Goal: Task Accomplishment & Management: Complete application form

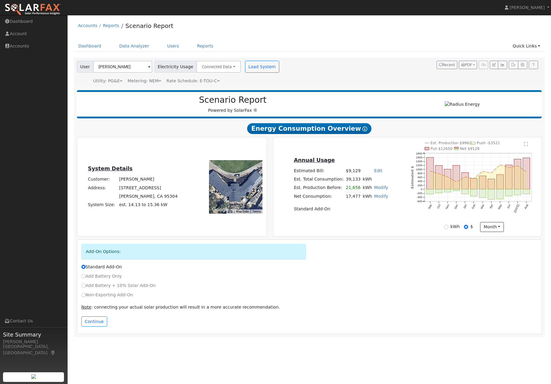
click at [530, 47] on link "Quick Links" at bounding box center [526, 46] width 37 height 11
click at [511, 60] on link "Quick Add" at bounding box center [514, 59] width 61 height 8
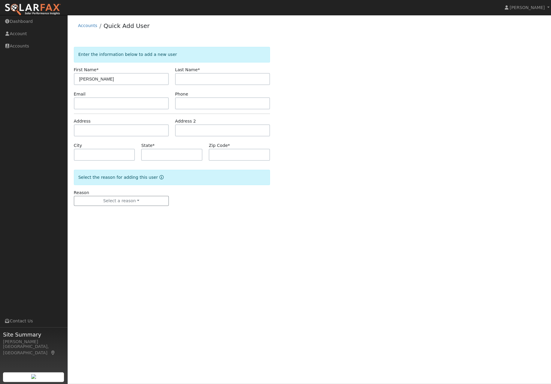
type input "[PERSON_NAME]"
click at [98, 109] on input "text" at bounding box center [121, 103] width 95 height 12
click at [81, 134] on input "text" at bounding box center [121, 130] width 95 height 12
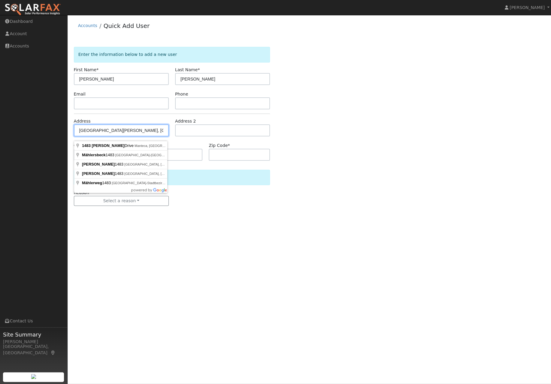
type input "1483 Maehl Drive"
type input "Manteca"
type input "CA"
type input "95337"
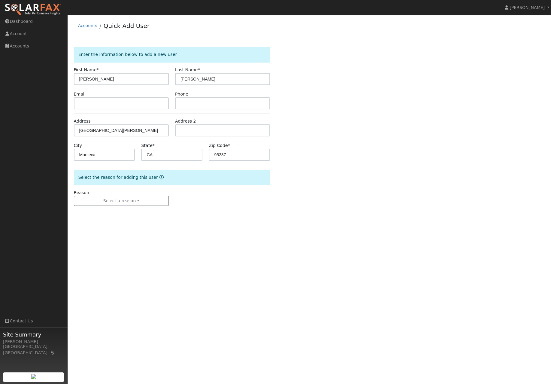
click at [138, 203] on button "Select a reason" at bounding box center [121, 201] width 95 height 10
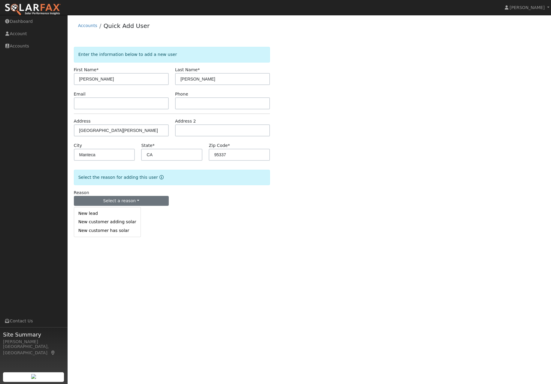
click at [111, 218] on link "New lead" at bounding box center [107, 213] width 66 height 8
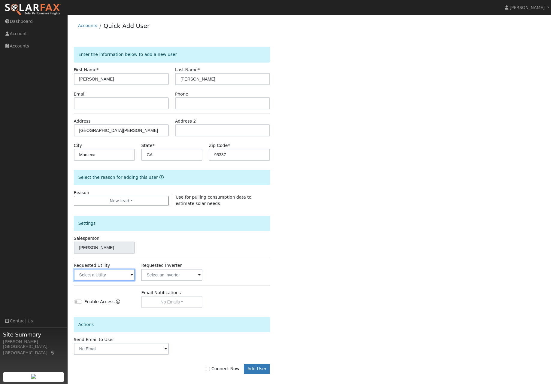
click at [107, 277] on input "text" at bounding box center [104, 275] width 61 height 12
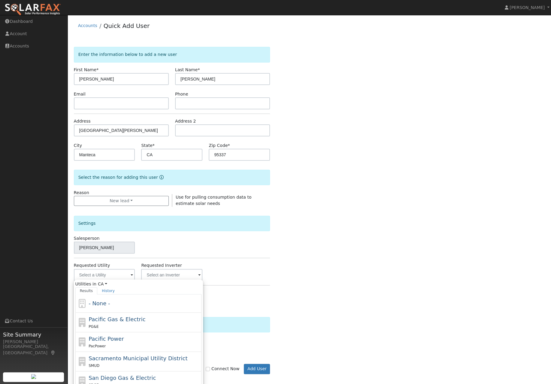
click at [105, 322] on span "Pacific Gas & Electric" at bounding box center [117, 319] width 57 height 6
type input "Pacific Gas & Electric"
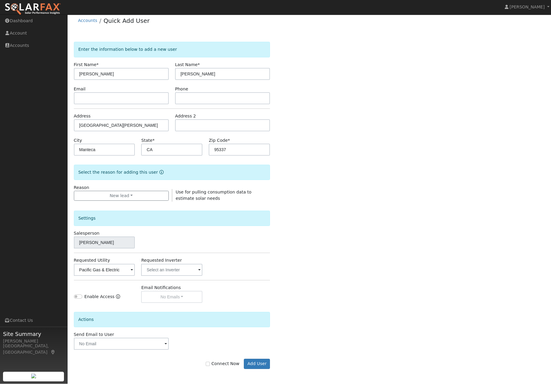
scroll to position [5, 0]
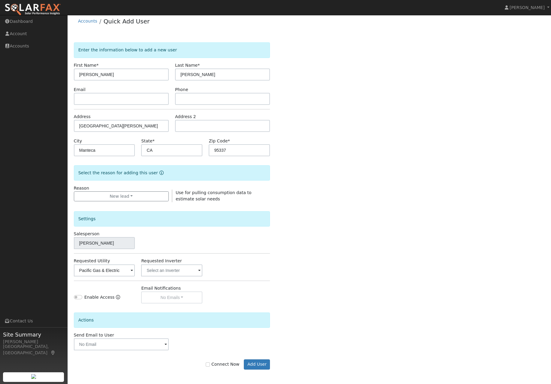
click at [210, 366] on input "Connect Now" at bounding box center [208, 364] width 4 height 4
checkbox input "true"
click at [261, 369] on button "Add User" at bounding box center [257, 364] width 26 height 10
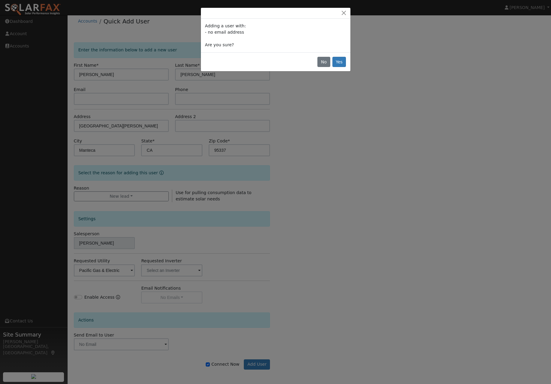
click at [337, 67] on button "Yes" at bounding box center [339, 62] width 14 height 10
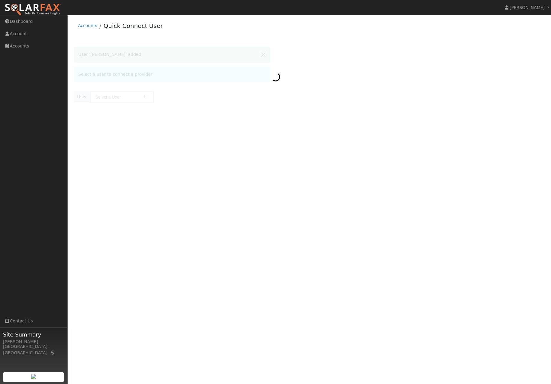
type input "[PERSON_NAME]"
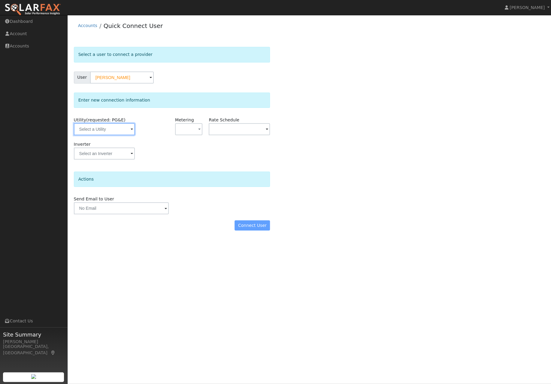
click at [109, 134] on input "text" at bounding box center [104, 129] width 61 height 12
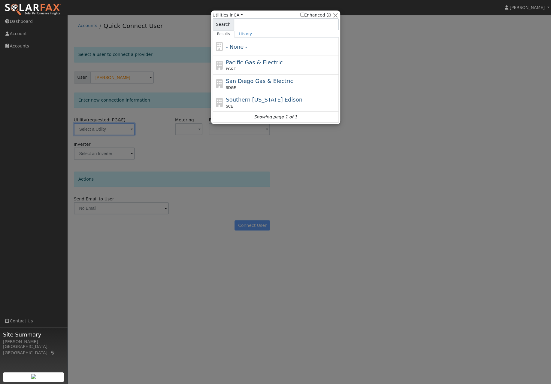
click at [212, 178] on div at bounding box center [275, 192] width 551 height 384
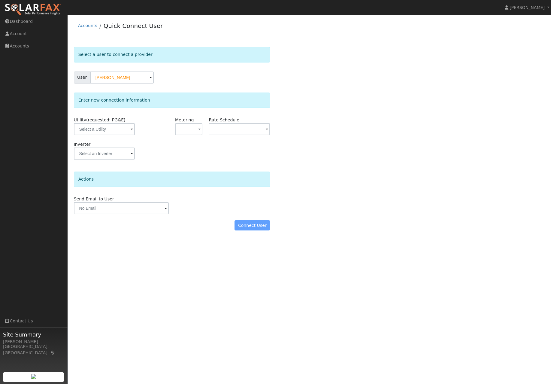
click at [192, 134] on button "button" at bounding box center [188, 129] width 27 height 12
click at [201, 153] on link "NEM" at bounding box center [197, 153] width 42 height 8
click at [191, 135] on button "NEM" at bounding box center [188, 129] width 27 height 12
click at [194, 162] on link "NBT" at bounding box center [197, 161] width 42 height 8
click at [149, 214] on input "text" at bounding box center [121, 208] width 95 height 12
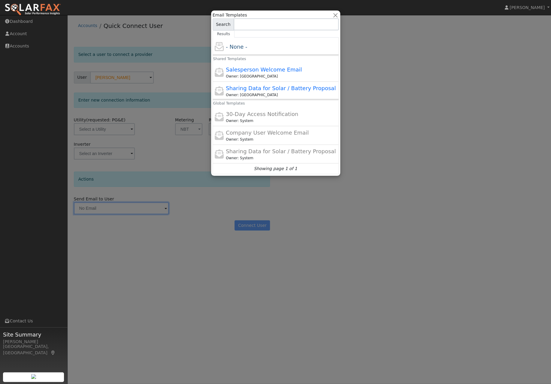
click at [207, 213] on div at bounding box center [275, 192] width 551 height 384
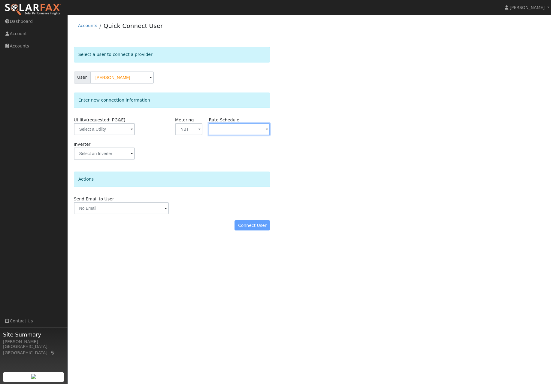
click at [251, 129] on input "text" at bounding box center [239, 129] width 61 height 12
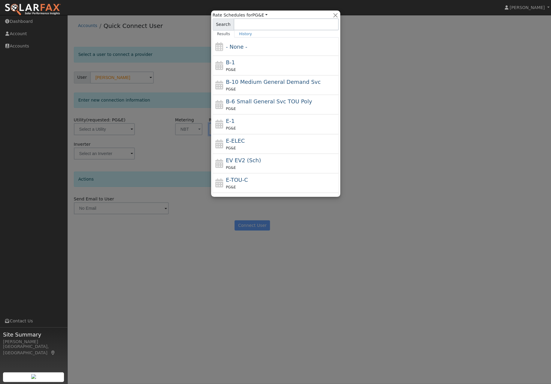
click at [275, 142] on div "E-ELEC PG&E" at bounding box center [281, 144] width 111 height 14
type input "E-ELEC"
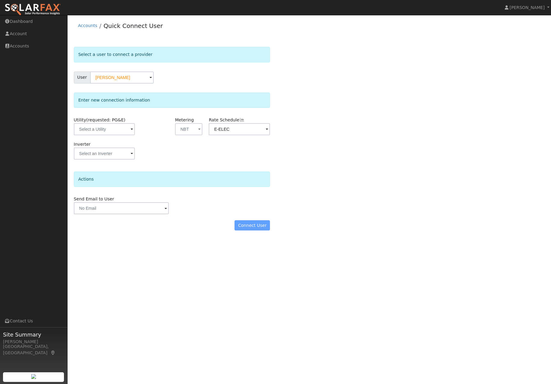
click at [255, 236] on form "Select a user to connect a provider User Richard Filippini Account Default Acco…" at bounding box center [172, 141] width 196 height 189
click at [255, 230] on div "Connect User" at bounding box center [172, 225] width 203 height 10
click at [110, 133] on input "text" at bounding box center [104, 129] width 61 height 12
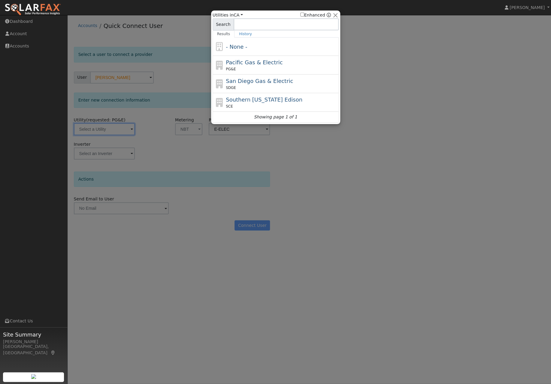
click at [280, 69] on div "PG&E" at bounding box center [281, 68] width 111 height 5
type input "PG&E"
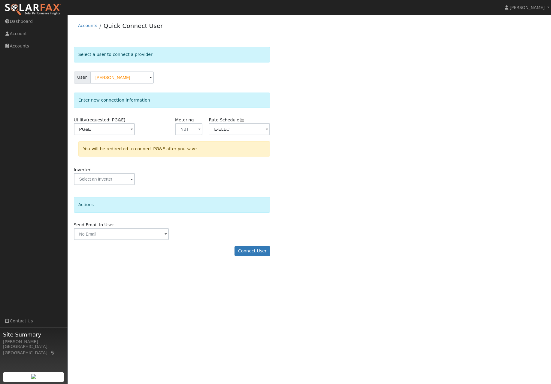
click at [255, 256] on button "Connect User" at bounding box center [251, 251] width 35 height 10
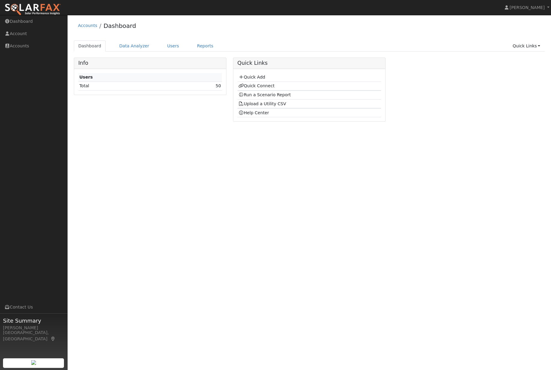
click at [171, 44] on link "Users" at bounding box center [173, 46] width 21 height 11
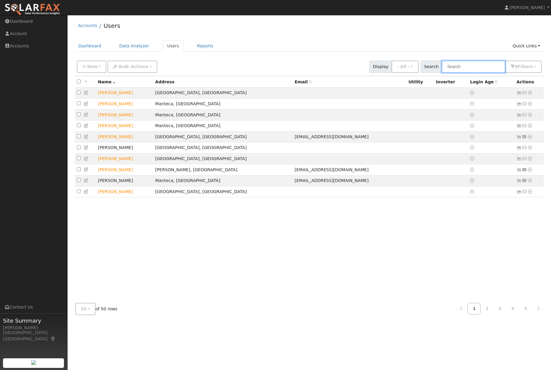
click at [477, 66] on input "text" at bounding box center [474, 67] width 64 height 12
type input "s"
click at [525, 315] on link "5" at bounding box center [525, 309] width 13 height 12
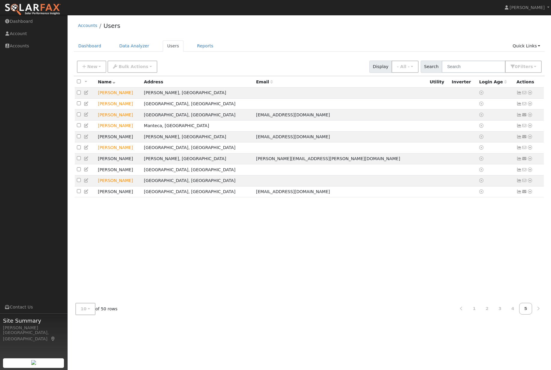
click at [539, 311] on icon at bounding box center [538, 309] width 3 height 4
click at [479, 81] on th "Login Age" at bounding box center [495, 81] width 37 height 11
click at [483, 73] on input "text" at bounding box center [474, 67] width 64 height 12
type input "["
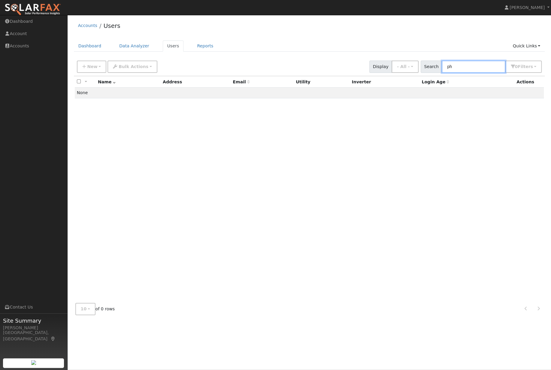
type input "p"
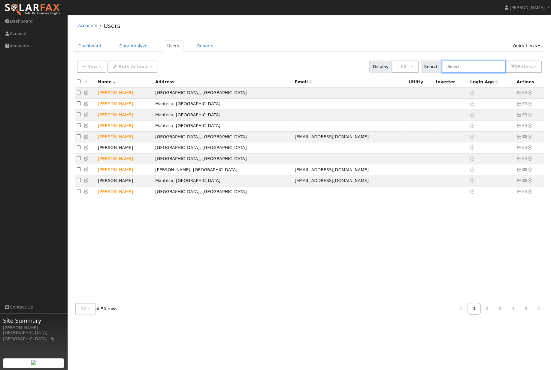
paste input "[PERSON_NAME]"
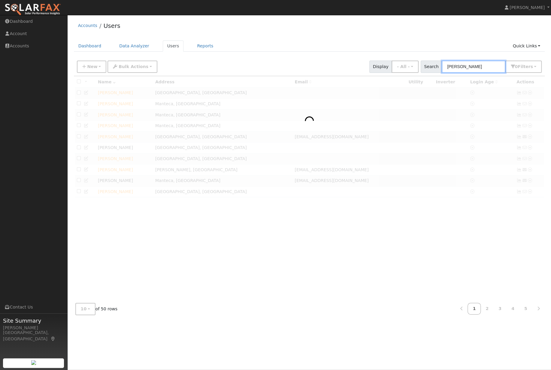
type input "[PERSON_NAME]"
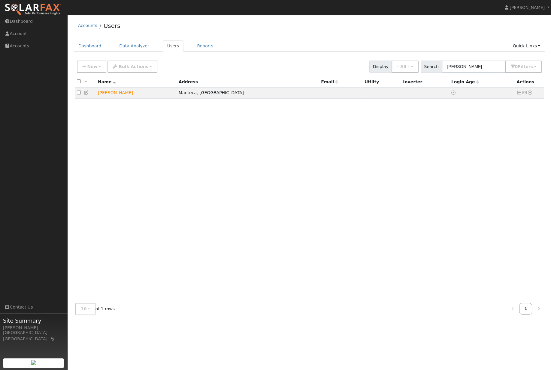
click at [531, 95] on icon at bounding box center [529, 93] width 5 height 4
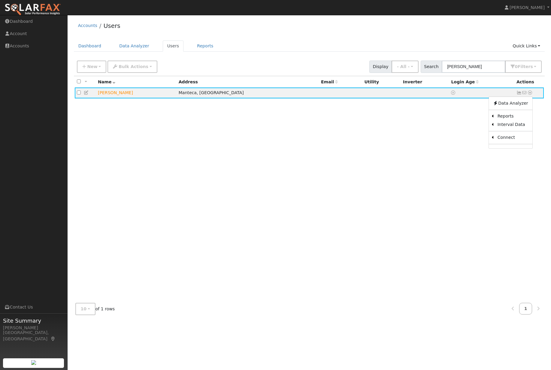
click at [0, 0] on link "Scenario" at bounding box center [0, 0] width 0 height 0
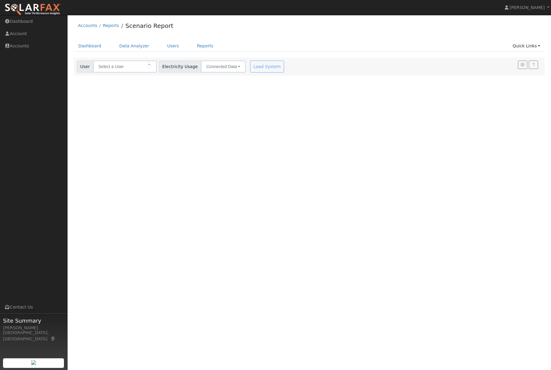
type input "[PERSON_NAME]"
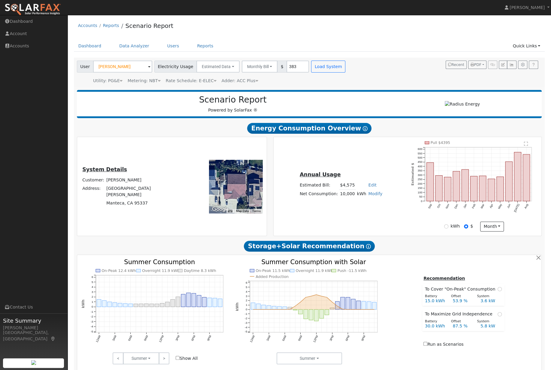
click at [269, 68] on button "Monthly Bill" at bounding box center [260, 67] width 36 height 12
click at [261, 82] on link "Annual Consumption" at bounding box center [250, 80] width 53 height 8
type input "6628"
click at [364, 73] on button "Load System" at bounding box center [352, 67] width 34 height 12
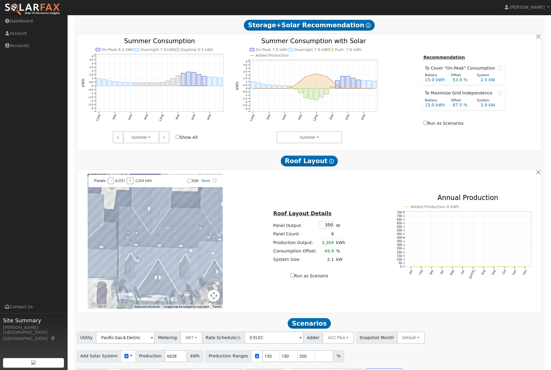
scroll to position [221, 0]
click at [330, 370] on input "30" at bounding box center [321, 375] width 18 height 12
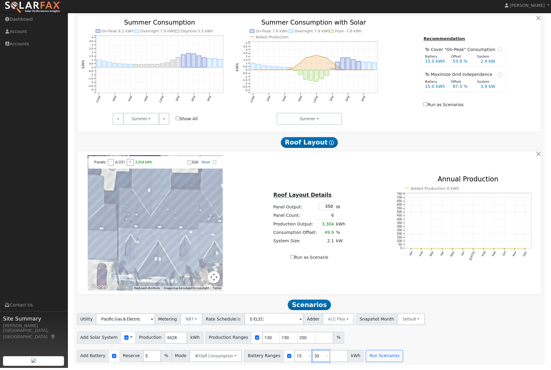
type input "3"
type input "9.9"
click at [400, 357] on button "Run Scenarios" at bounding box center [384, 358] width 37 height 12
type input "9.9"
type input "15"
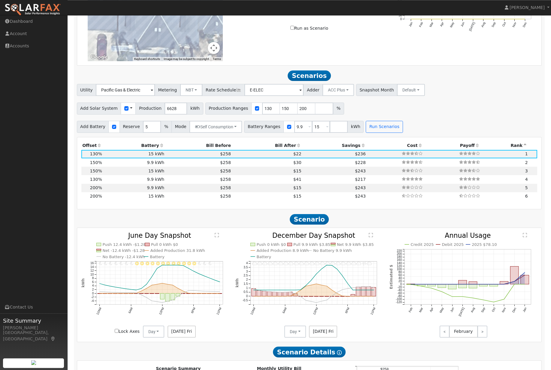
scroll to position [449, 0]
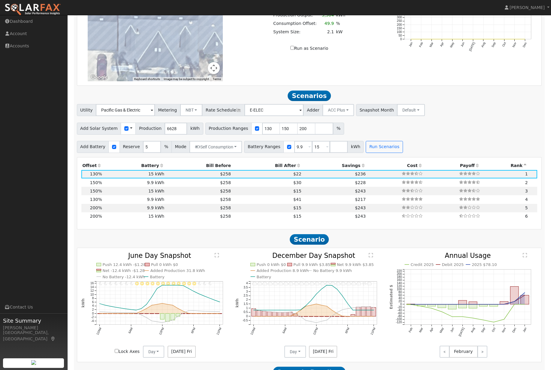
click at [551, 204] on html "[PERSON_NAME] [PERSON_NAME] Profile Help Center Terms Of Service See What's New…" at bounding box center [275, 98] width 551 height 1095
click at [540, 211] on div "Production Offset Battery Reserve Mode ACC Push Incentive Bill Before Bill Afte…" at bounding box center [309, 194] width 464 height 72
click at [289, 170] on th "Bill After" at bounding box center [267, 166] width 71 height 8
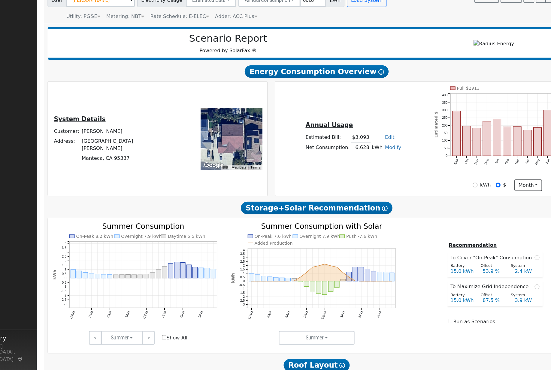
scroll to position [38, 0]
click at [123, 314] on button "Summer" at bounding box center [141, 320] width 36 height 12
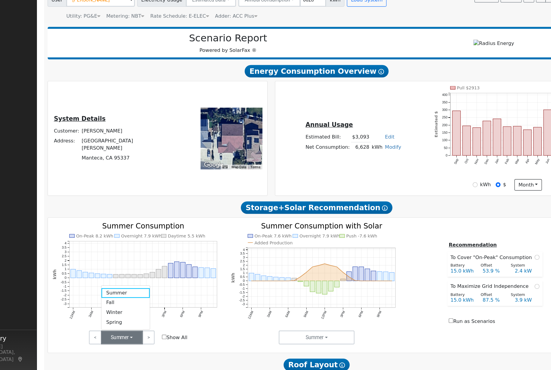
click at [155, 279] on icon "On-Peak 8.2 kWh Overnight 7.9 kWh Daytime 5.5 kWh 12AM 3AM 6AM 9AM 12PM 3PM 6PM…" at bounding box center [155, 270] width 148 height 99
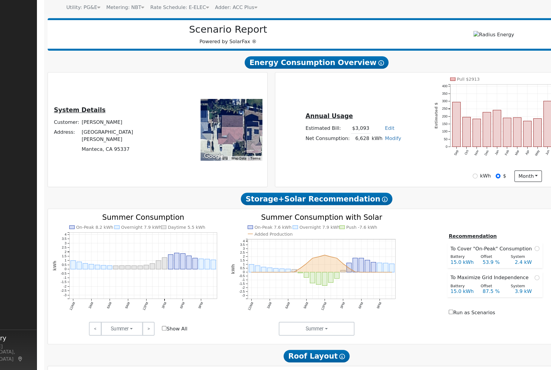
scroll to position [46, 0]
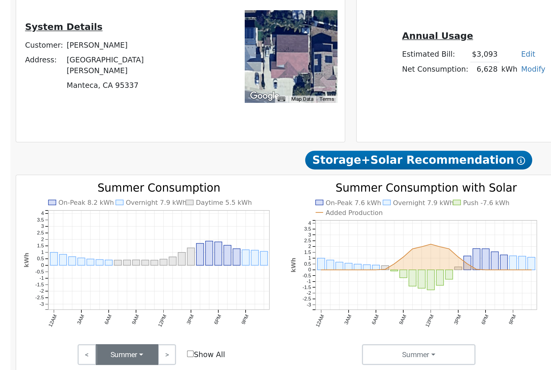
click at [123, 307] on button "Summer" at bounding box center [141, 313] width 36 height 12
click at [123, 279] on link "Fall" at bounding box center [144, 283] width 42 height 8
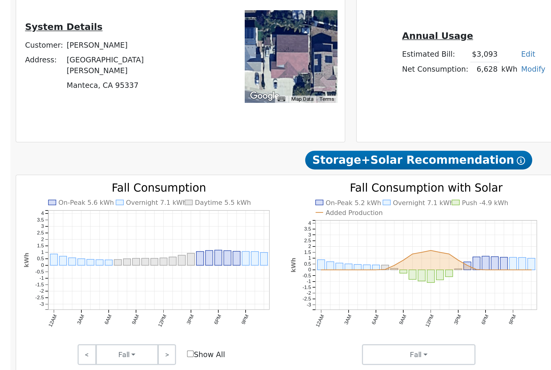
click at [81, 213] on icon "On-Peak 5.6 kWh Overnight 7.1 kWh Daytime 5.5 kWh 12AM 3AM 6AM 9AM 12PM 3PM 6PM…" at bounding box center [155, 262] width 148 height 99
click at [123, 307] on button "Fall" at bounding box center [141, 313] width 36 height 12
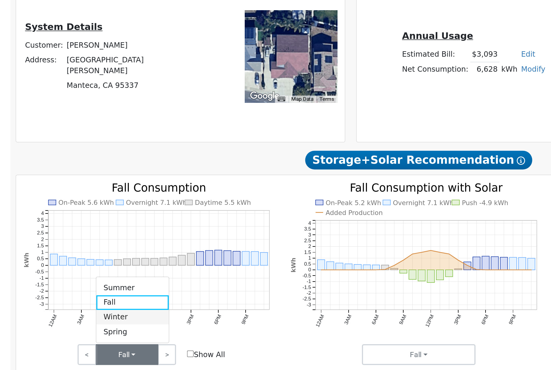
click at [123, 287] on link "Winter" at bounding box center [144, 291] width 42 height 8
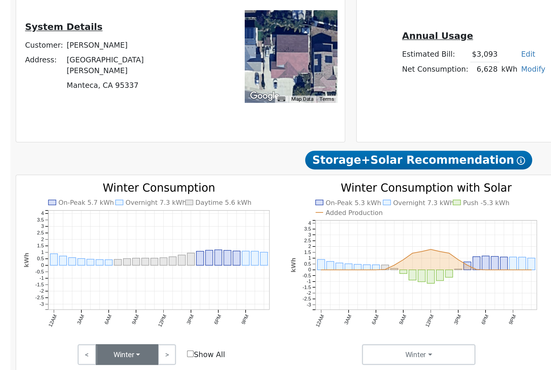
click at [123, 307] on button "Winter" at bounding box center [141, 313] width 36 height 12
click at [123, 295] on link "Spring" at bounding box center [144, 299] width 42 height 8
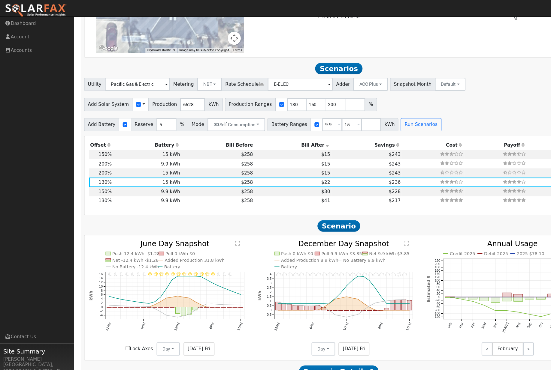
scroll to position [482, 0]
click at [309, 145] on td "$243" at bounding box center [334, 141] width 64 height 8
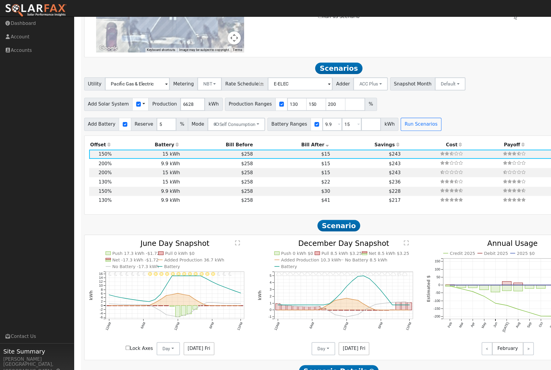
type input "6.6"
type input "$24,524"
type input "$12,007"
click at [302, 154] on td "$243" at bounding box center [334, 149] width 64 height 8
type input "8.8"
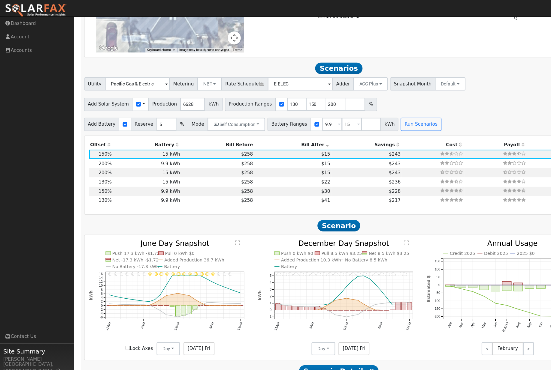
type input "$32,698"
type input "$10,230"
type input "$12,878"
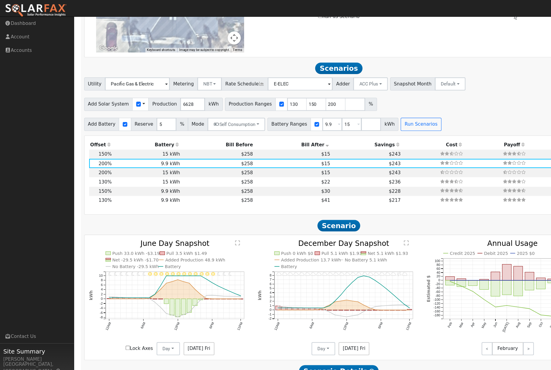
click at [315, 145] on td "$243" at bounding box center [334, 141] width 64 height 8
type input "6.6"
type input "$24,524"
type input "$15,500"
type input "$12,007"
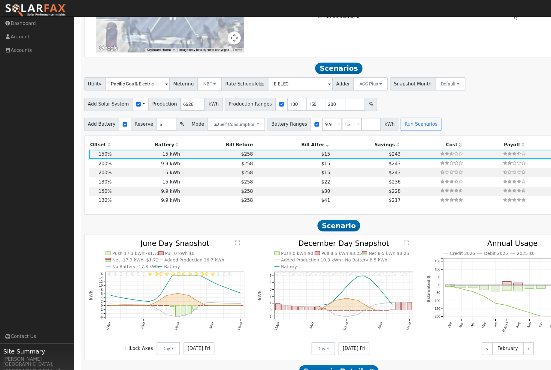
click at [302, 145] on td "$243" at bounding box center [334, 141] width 64 height 8
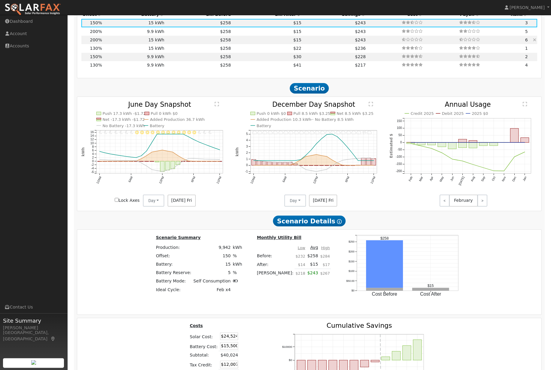
scroll to position [601, 0]
click at [159, 35] on td "9.9 kWh" at bounding box center [134, 31] width 62 height 8
type input "8.8"
type input "$32,698"
type input "$10,230"
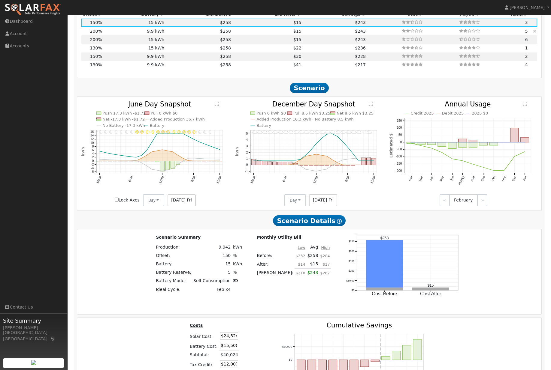
type input "$12,878"
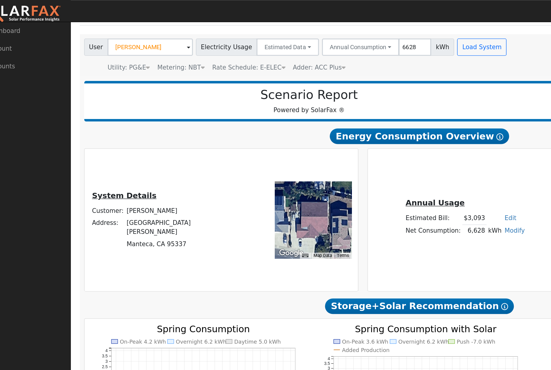
scroll to position [34, 0]
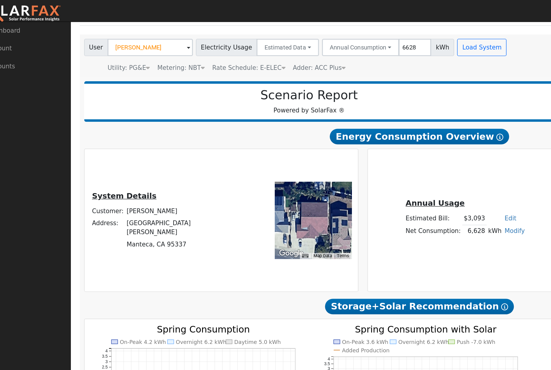
copy td "[PERSON_NAME]"
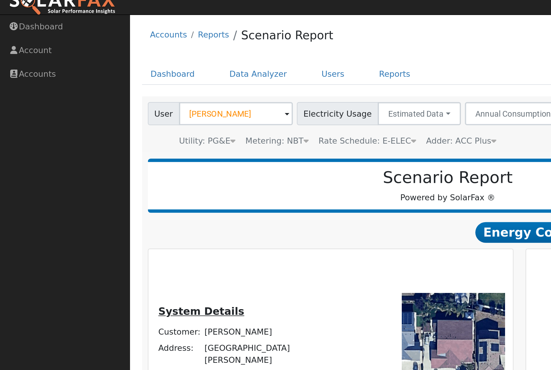
scroll to position [7, 0]
